Goal: Entertainment & Leisure: Consume media (video, audio)

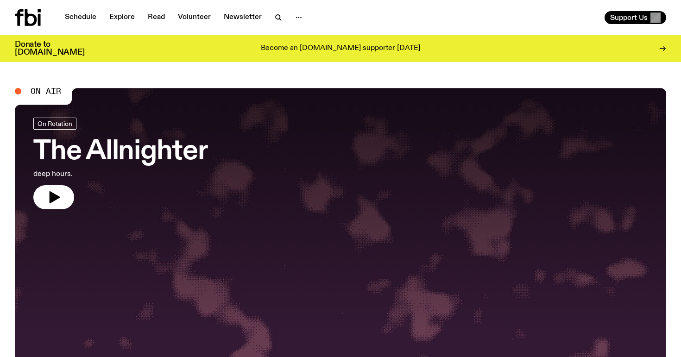
click at [146, 88] on div at bounding box center [340, 210] width 651 height 244
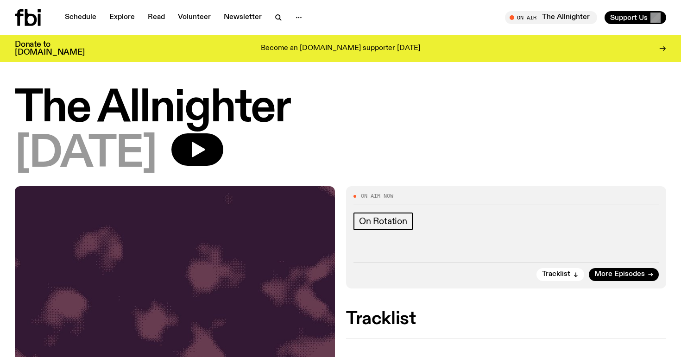
click at [30, 18] on icon at bounding box center [28, 17] width 26 height 17
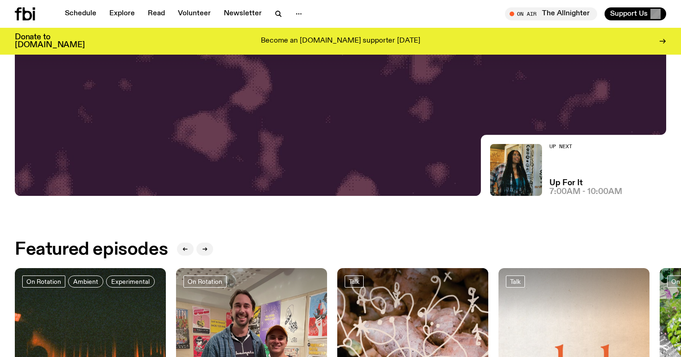
scroll to position [572, 0]
